Goal: Check status: Check status

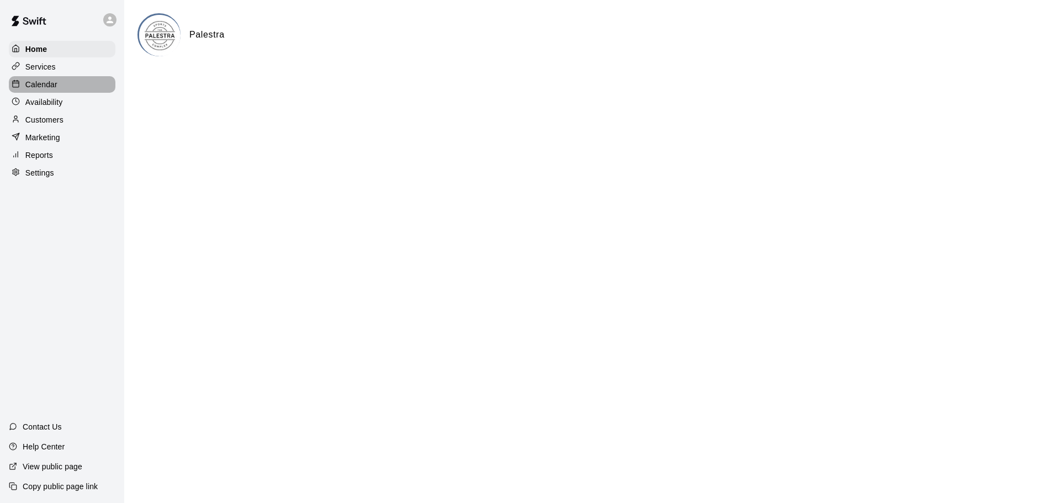
click at [68, 81] on div "Calendar" at bounding box center [62, 84] width 107 height 17
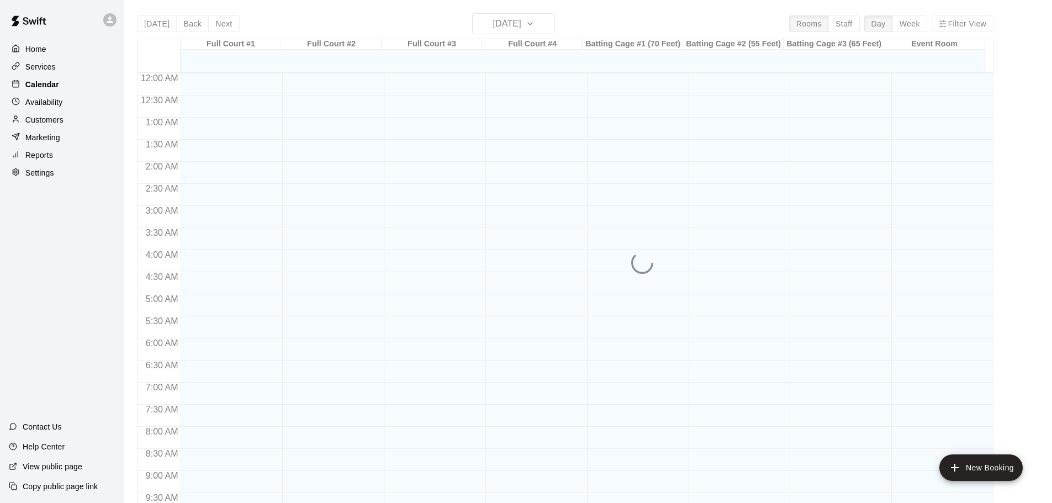
scroll to position [482, 0]
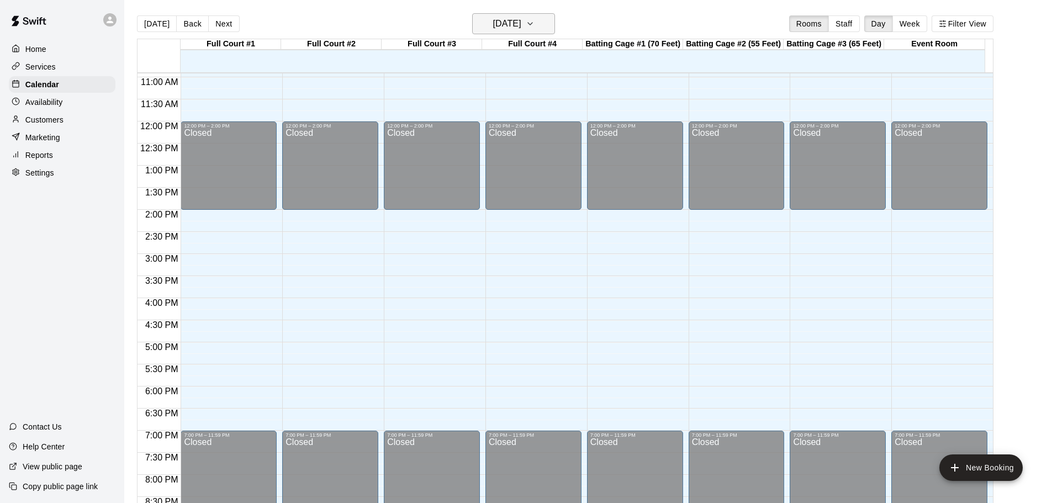
click at [499, 30] on h6 "[DATE]" at bounding box center [507, 23] width 28 height 15
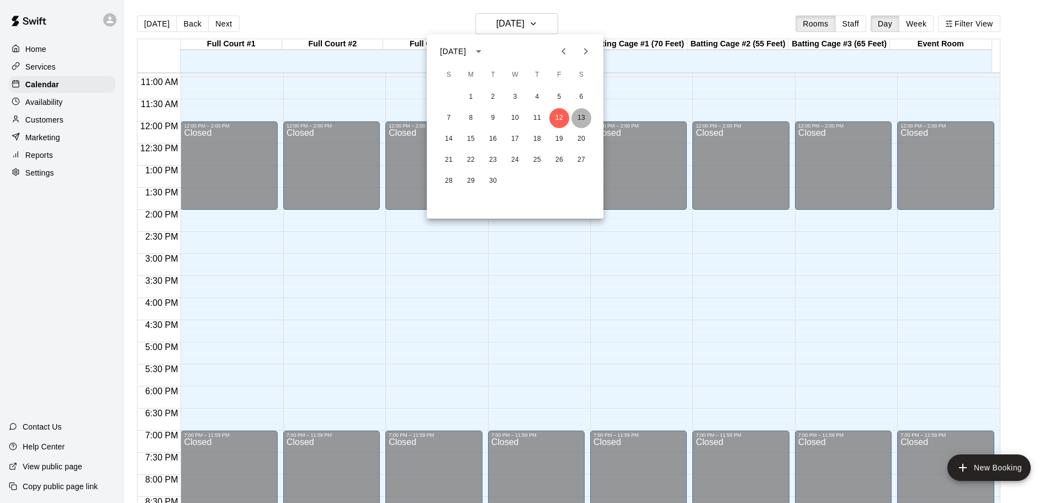
click at [577, 116] on button "13" at bounding box center [581, 118] width 20 height 20
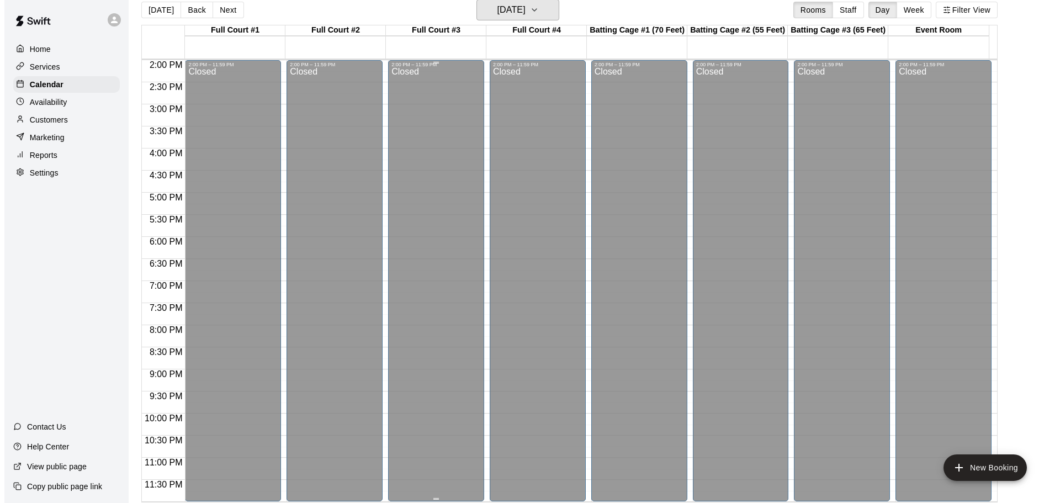
scroll to position [18, 0]
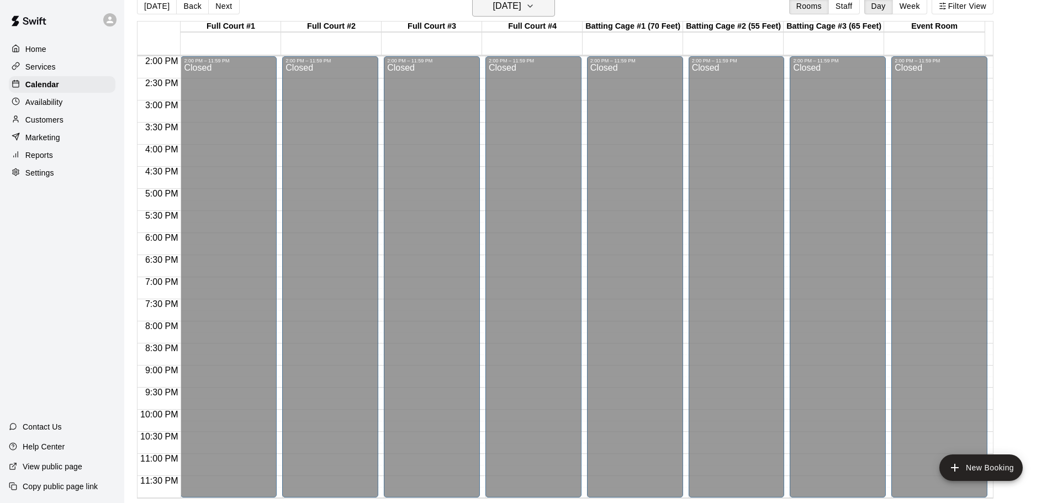
click at [497, 7] on h6 "[DATE]" at bounding box center [507, 5] width 28 height 15
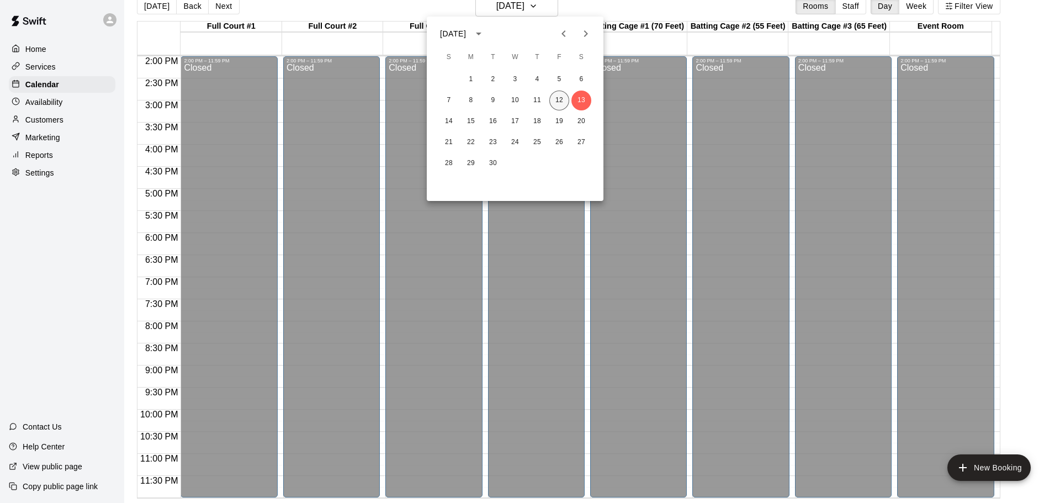
click at [555, 102] on button "12" at bounding box center [559, 101] width 20 height 20
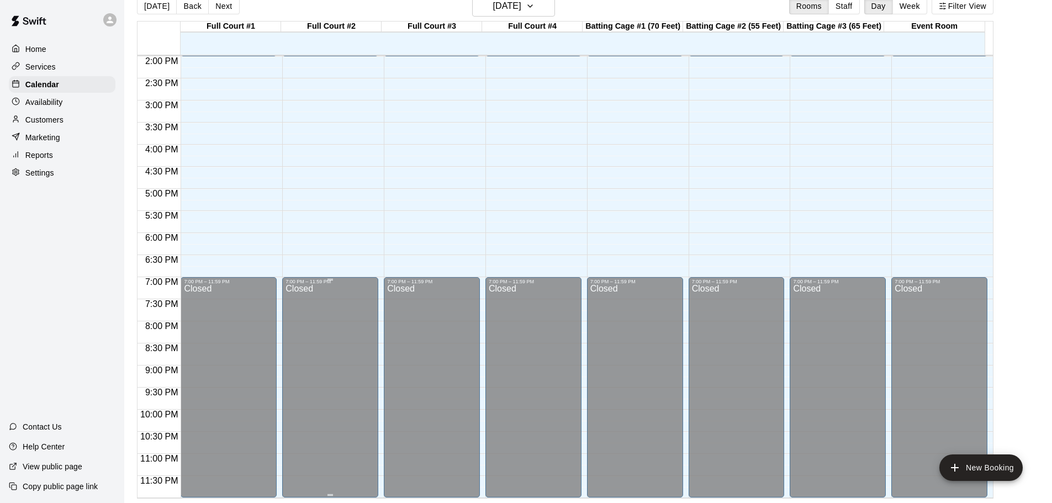
drag, startPoint x: 347, startPoint y: 409, endPoint x: 360, endPoint y: 407, distance: 13.3
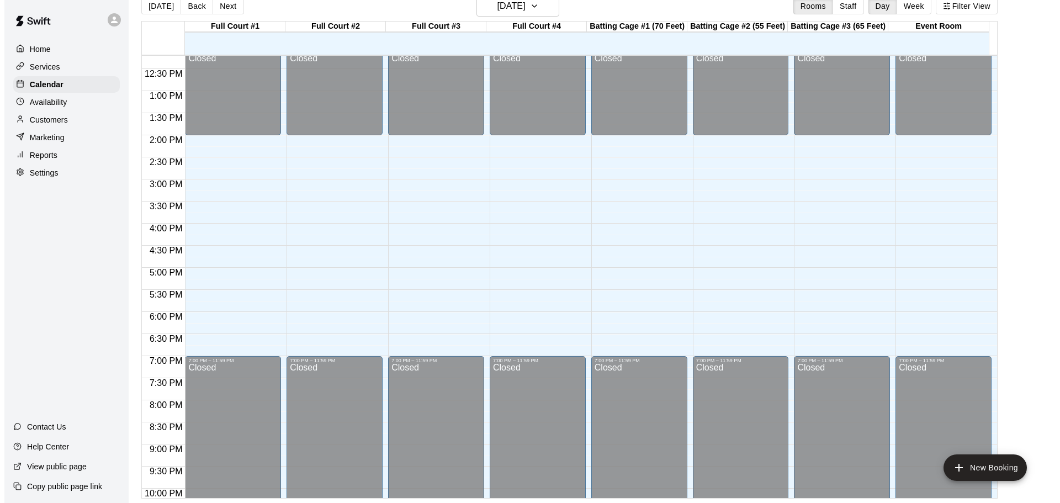
scroll to position [453, 0]
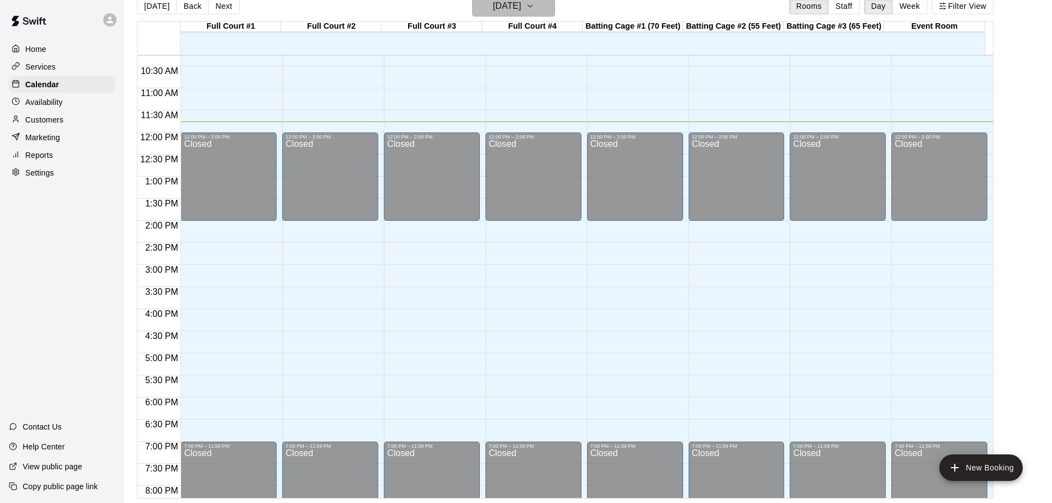
click at [521, 2] on h6 "[DATE]" at bounding box center [507, 5] width 28 height 15
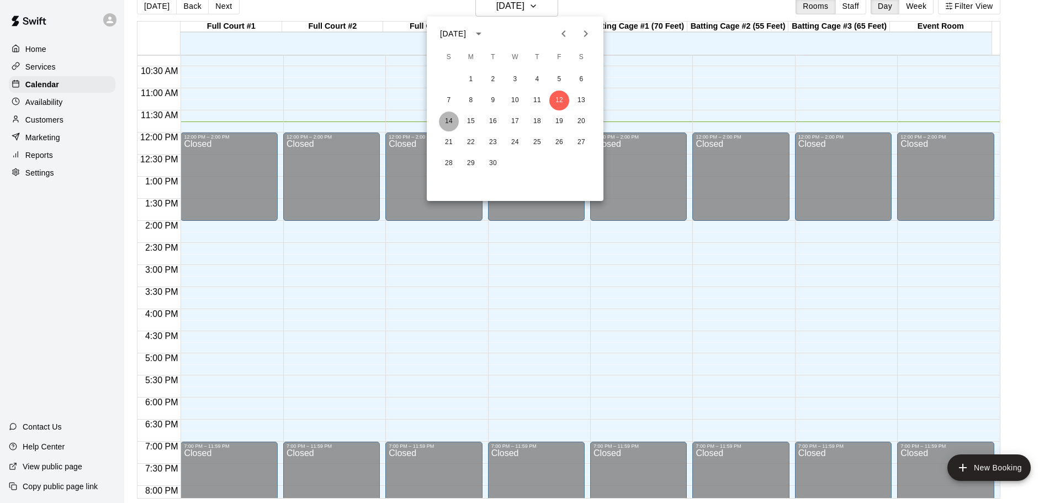
click at [448, 124] on button "14" at bounding box center [449, 122] width 20 height 20
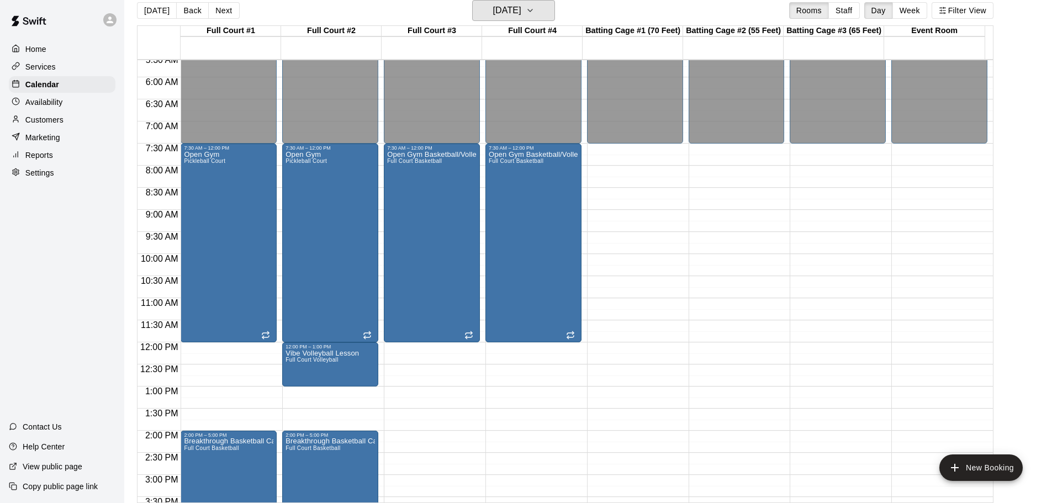
scroll to position [288, 0]
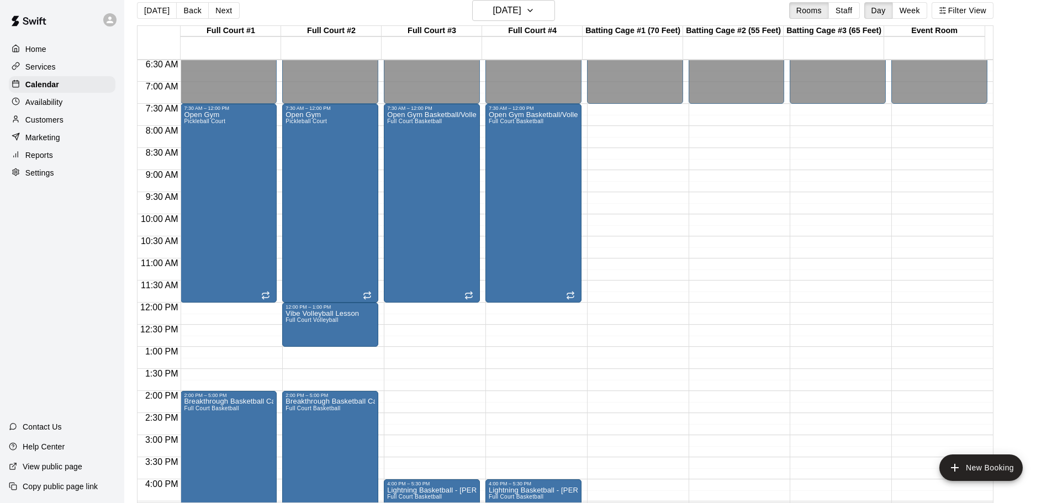
drag, startPoint x: 358, startPoint y: 378, endPoint x: 520, endPoint y: 406, distance: 163.8
drag, startPoint x: 520, startPoint y: 406, endPoint x: 489, endPoint y: 393, distance: 33.9
click at [489, 393] on div "12:00 AM – 7:30 AM Closed 7:30 AM – 12:00 PM Open Gym Basketball/Volleyball Ful…" at bounding box center [533, 303] width 96 height 1060
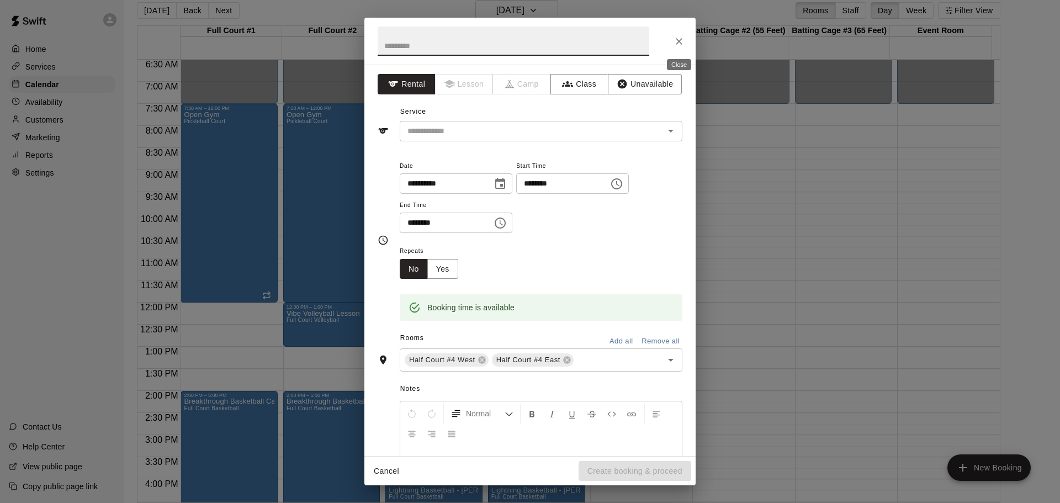
click at [671, 45] on button "Close" at bounding box center [679, 41] width 20 height 20
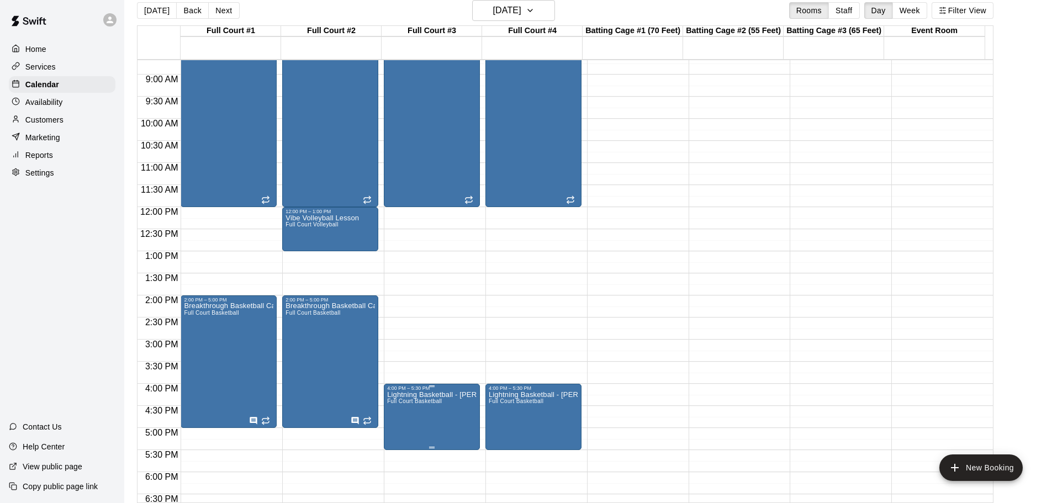
scroll to position [398, 0]
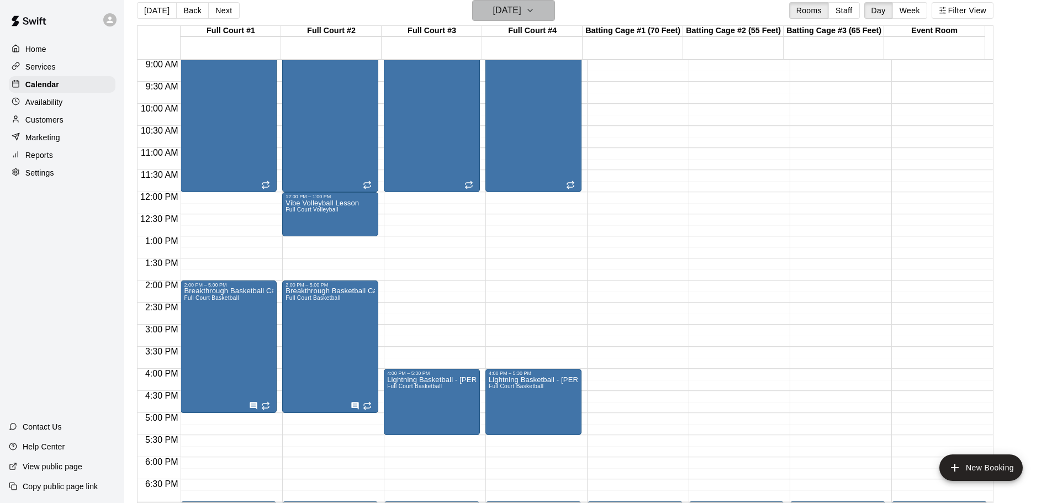
click at [521, 3] on h6 "[DATE]" at bounding box center [507, 10] width 28 height 15
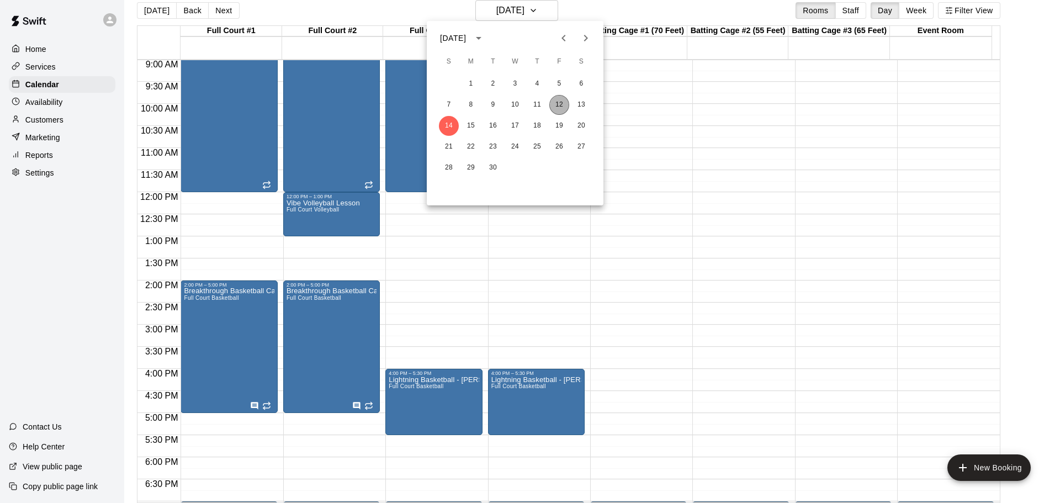
click at [562, 106] on button "12" at bounding box center [559, 105] width 20 height 20
